Goal: Transaction & Acquisition: Register for event/course

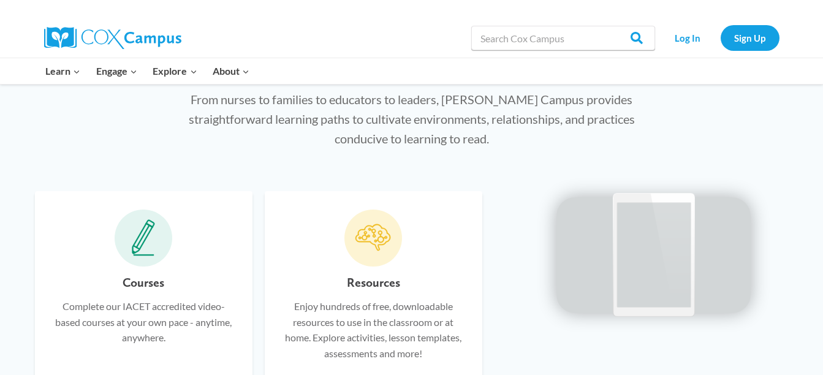
scroll to position [647, 0]
click at [140, 284] on h6 "Courses" at bounding box center [144, 282] width 42 height 20
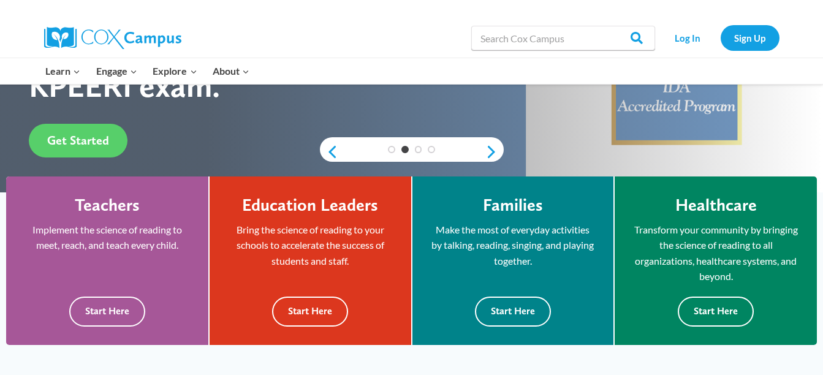
scroll to position [253, 0]
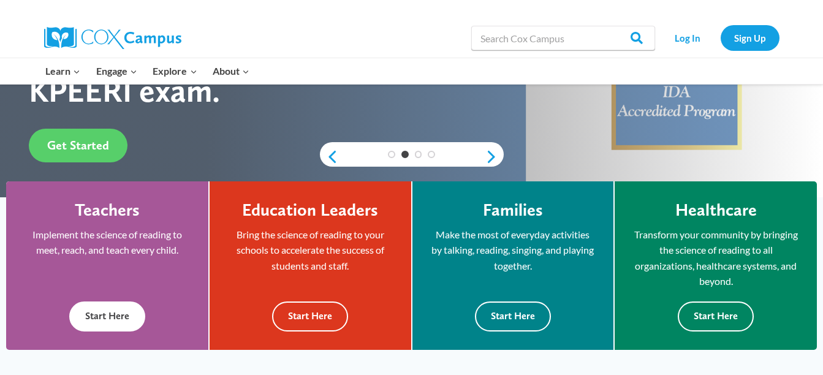
click at [102, 311] on button "Start Here" at bounding box center [107, 317] width 76 height 30
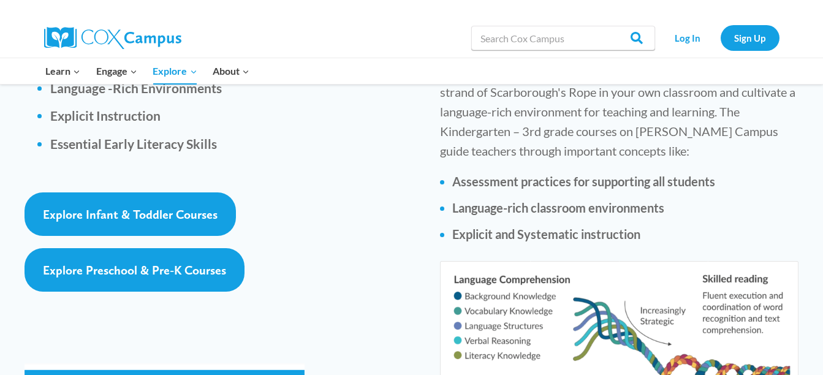
scroll to position [1907, 0]
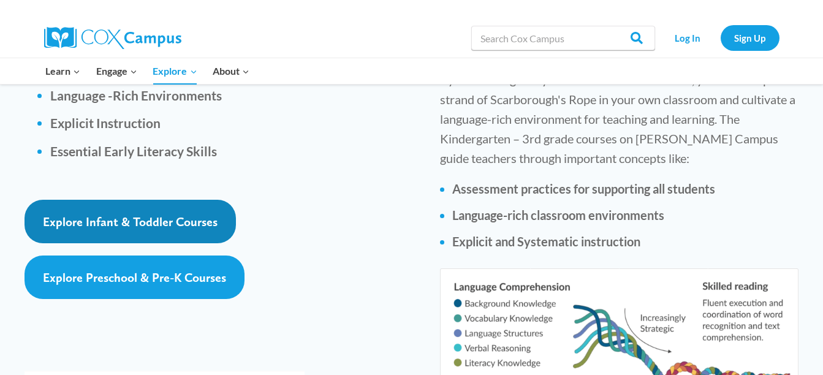
click at [177, 215] on span "Explore Infant & Toddler Courses" at bounding box center [130, 222] width 175 height 15
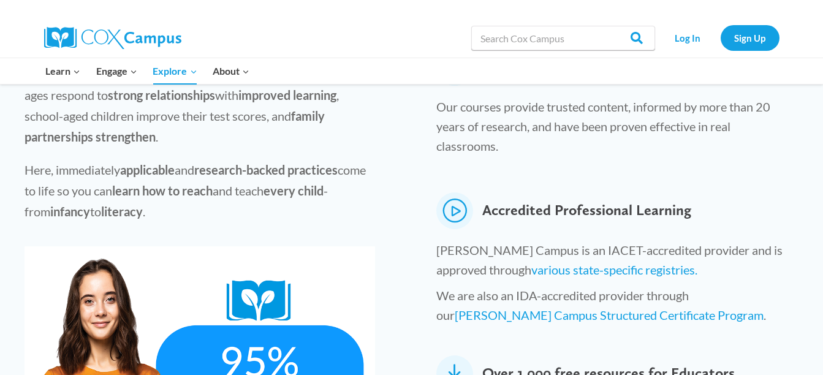
scroll to position [475, 0]
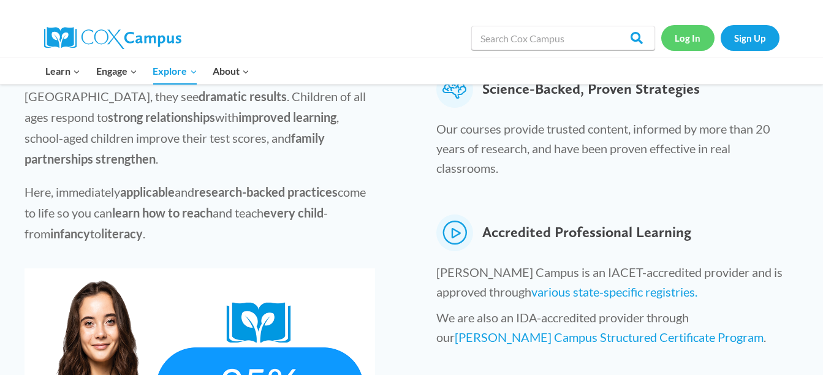
click at [691, 42] on link "Log In" at bounding box center [688, 37] width 53 height 25
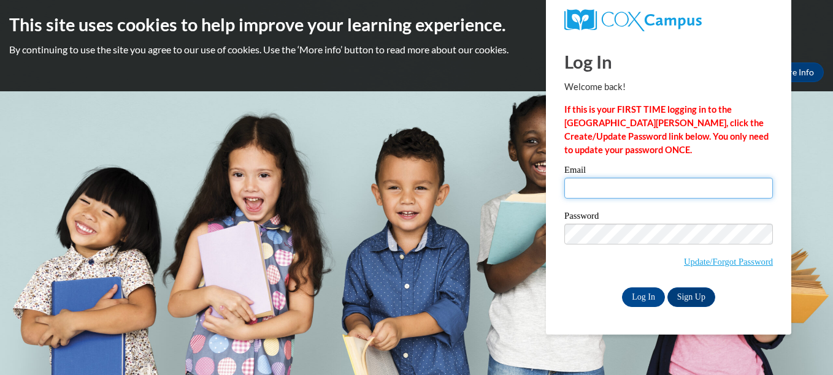
click at [647, 183] on input "Email" at bounding box center [668, 188] width 208 height 21
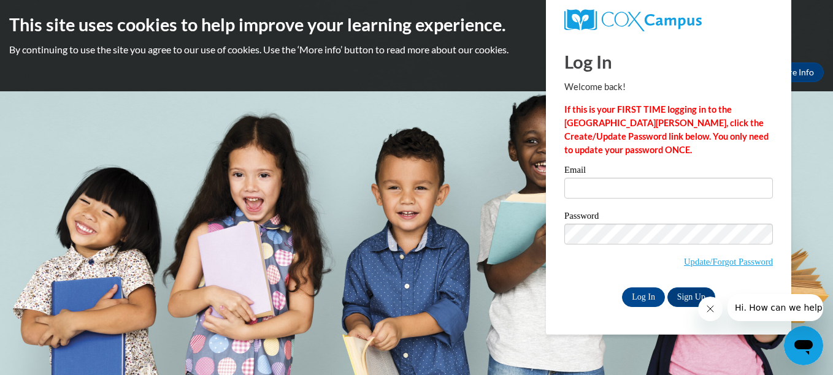
click at [469, 162] on body "This site uses cookies to help improve your learning experience. By continuing …" at bounding box center [416, 187] width 833 height 375
click at [684, 295] on link "Sign Up" at bounding box center [691, 298] width 48 height 20
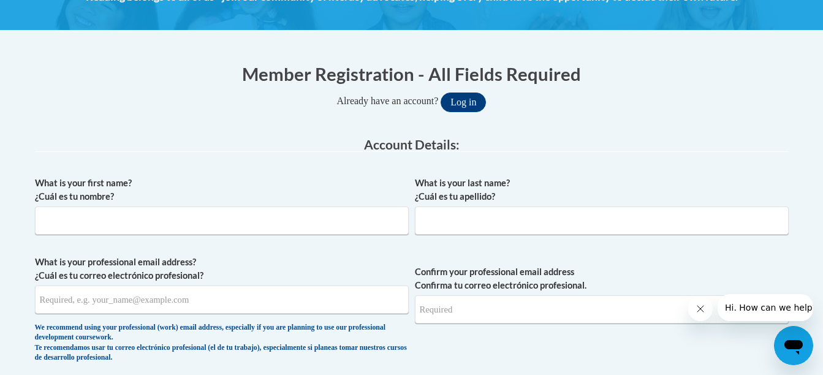
scroll to position [203, 0]
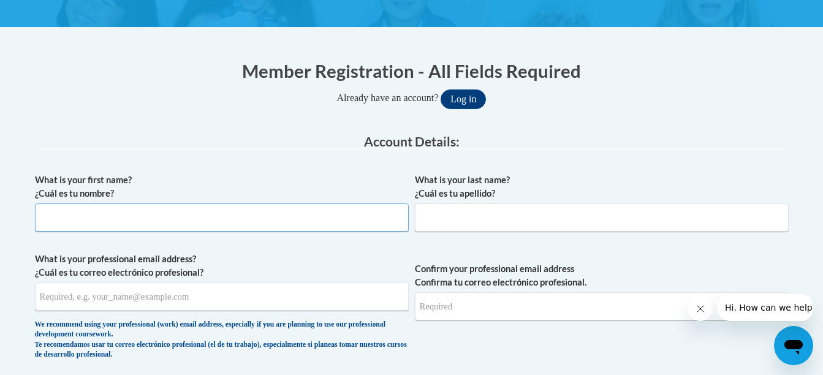
click at [153, 223] on input "What is your first name? ¿Cuál es tu nombre?" at bounding box center [222, 218] width 374 height 28
type input "ursula"
type input "carter"
type input "ursula.carter@yahoo.com"
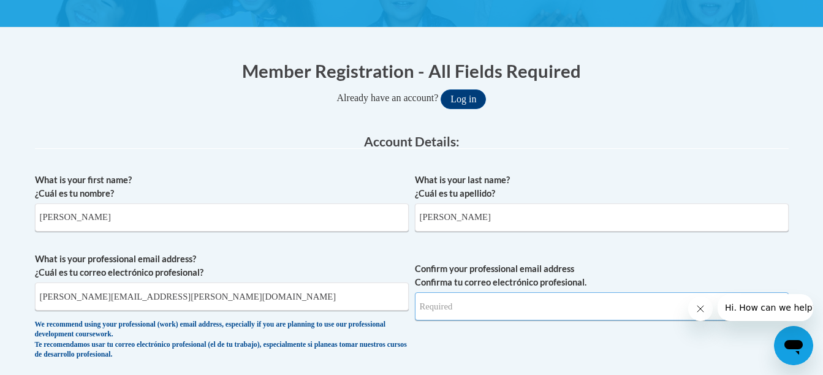
type input "ursula.carter@yahoo.com"
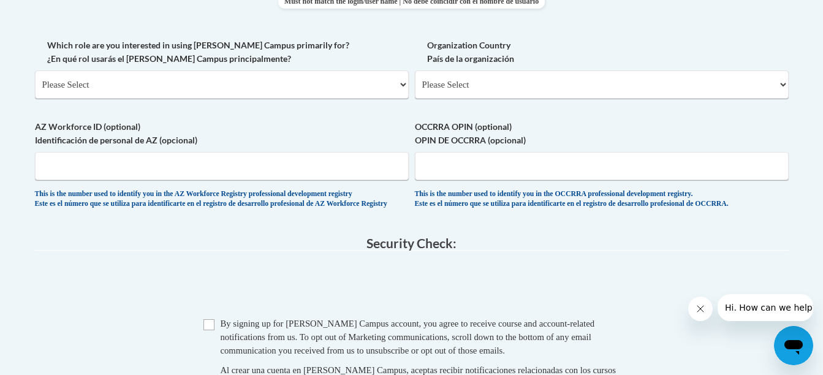
scroll to position [745, 0]
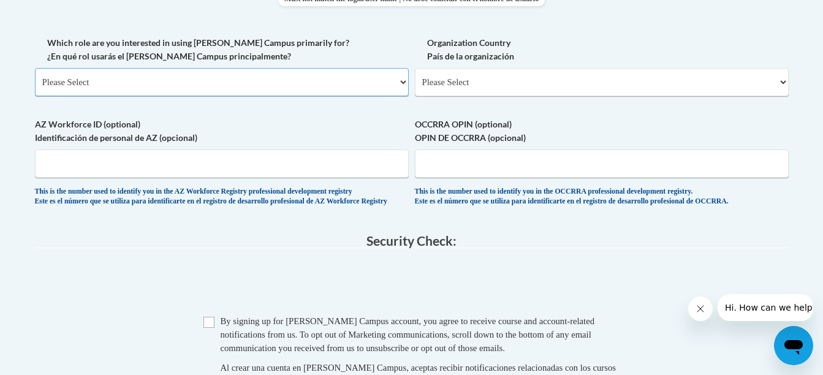
click at [402, 82] on select "Please Select College/University | Colegio/Universidad Community/Nonprofit Part…" at bounding box center [222, 82] width 374 height 28
